Goal: Information Seeking & Learning: Learn about a topic

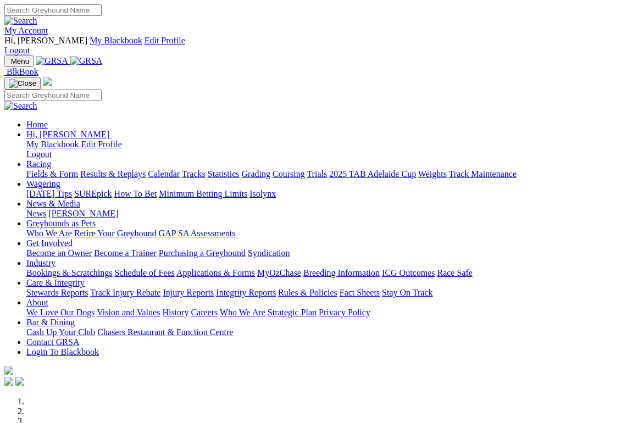
click at [51, 159] on link "Racing" at bounding box center [38, 163] width 25 height 9
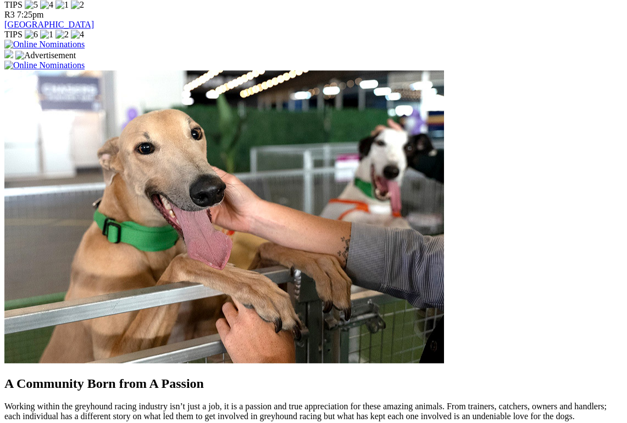
scroll to position [877, 0]
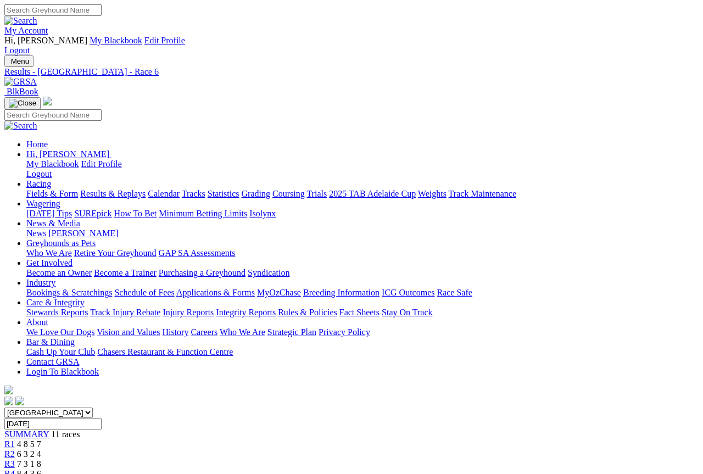
scroll to position [6, 0]
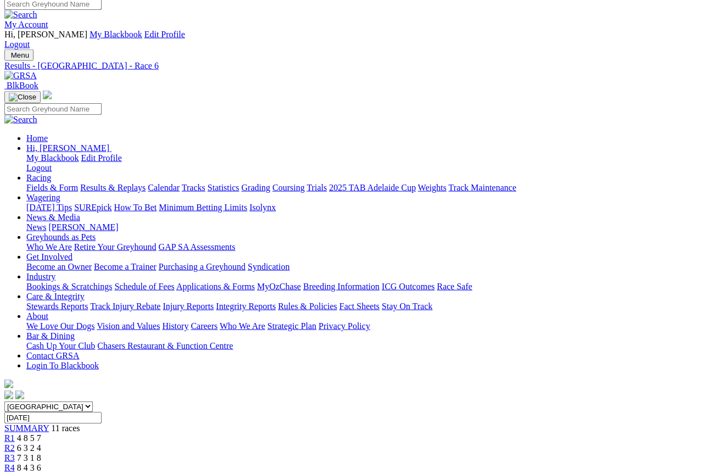
type input "Today, 4 Sep 2025"
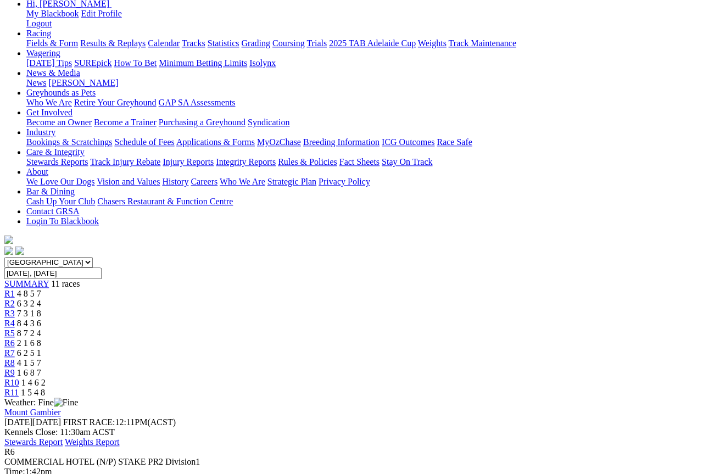
scroll to position [150, 0]
click at [15, 349] on link "R7" at bounding box center [9, 353] width 10 height 9
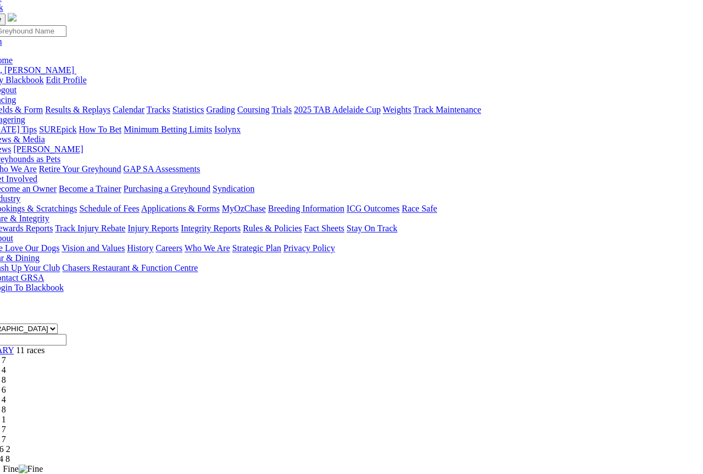
scroll to position [84, 35]
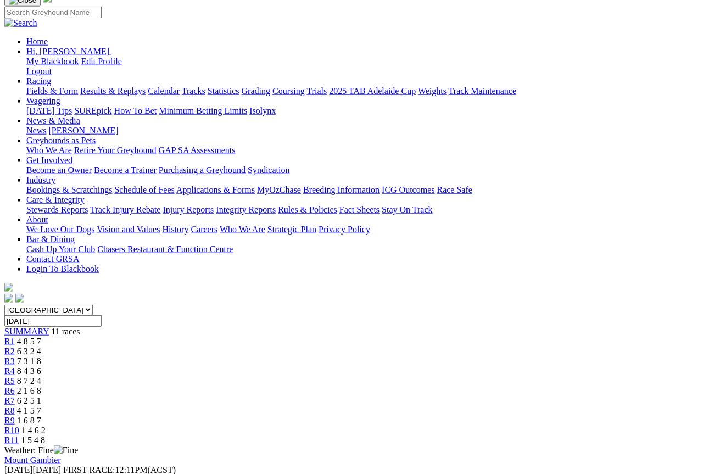
scroll to position [103, 0]
click at [15, 416] on link "R9" at bounding box center [9, 420] width 10 height 9
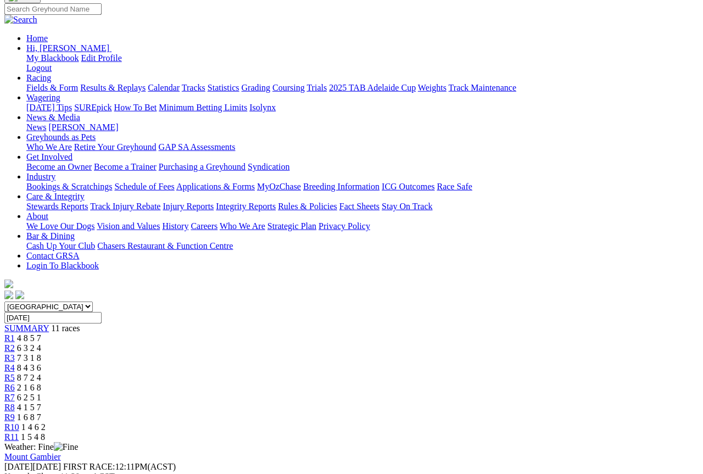
scroll to position [107, 0]
click at [19, 422] on link "R10" at bounding box center [11, 426] width 15 height 9
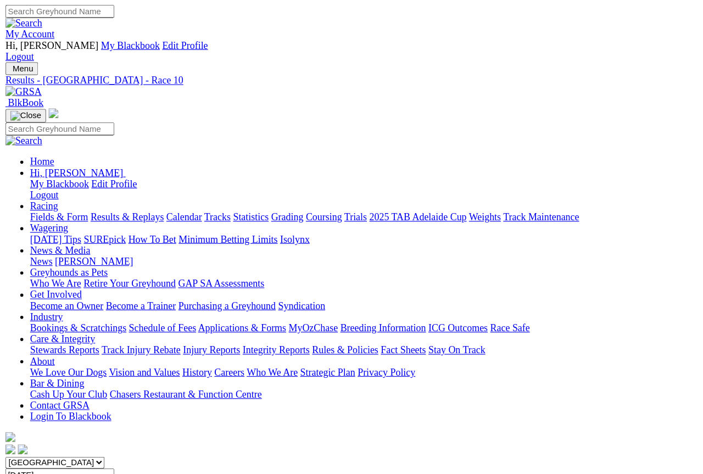
scroll to position [80, 0]
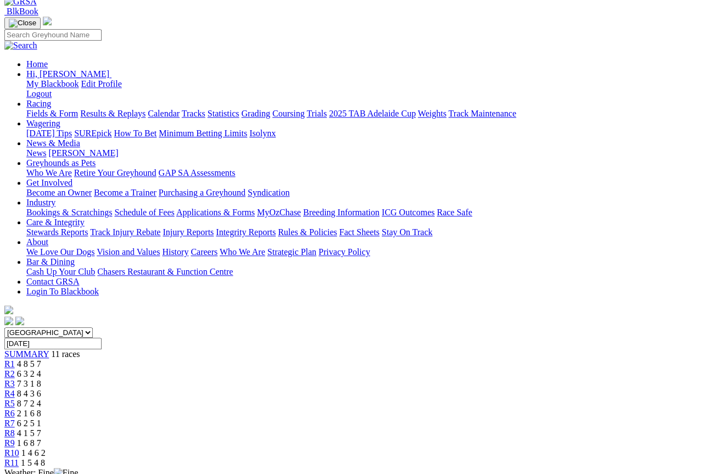
click at [45, 422] on span "1 5 4 8" at bounding box center [33, 462] width 24 height 9
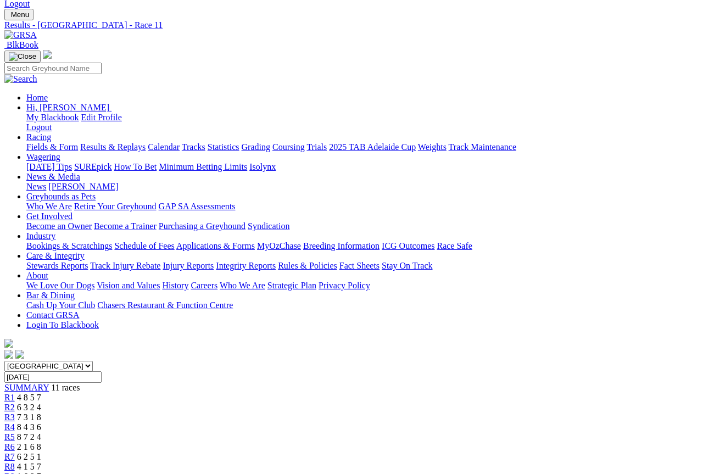
scroll to position [47, 0]
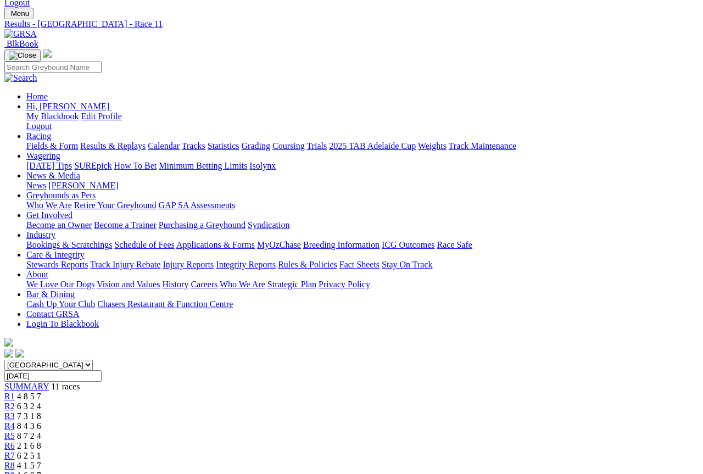
scroll to position [43, 0]
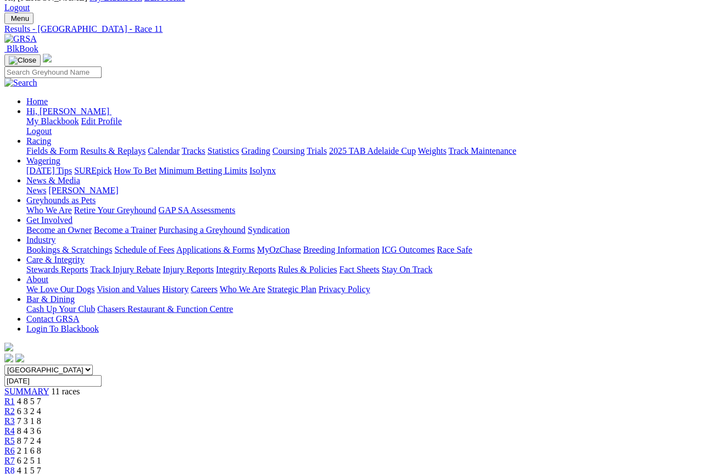
click at [15, 422] on link "R7" at bounding box center [9, 460] width 10 height 9
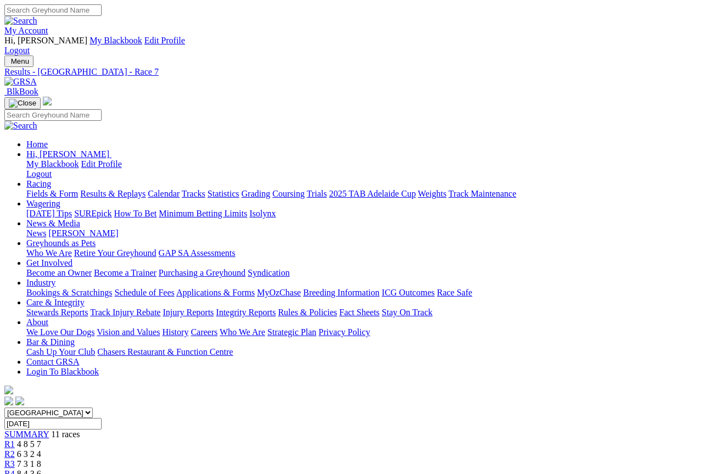
scroll to position [172, 0]
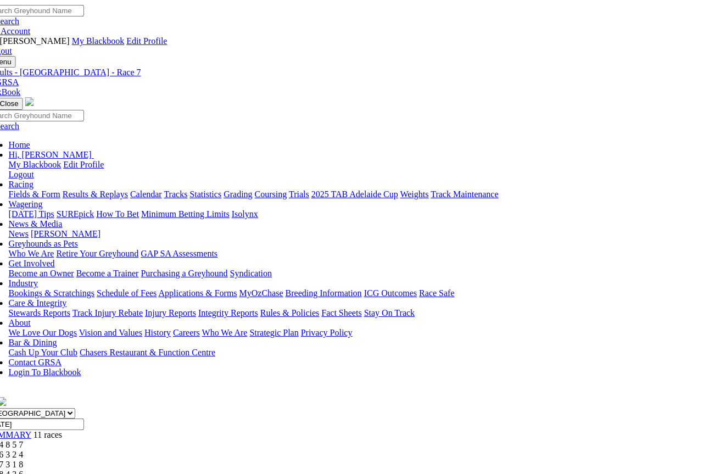
scroll to position [0, 18]
